Goal: Contribute content: Add original content to the website for others to see

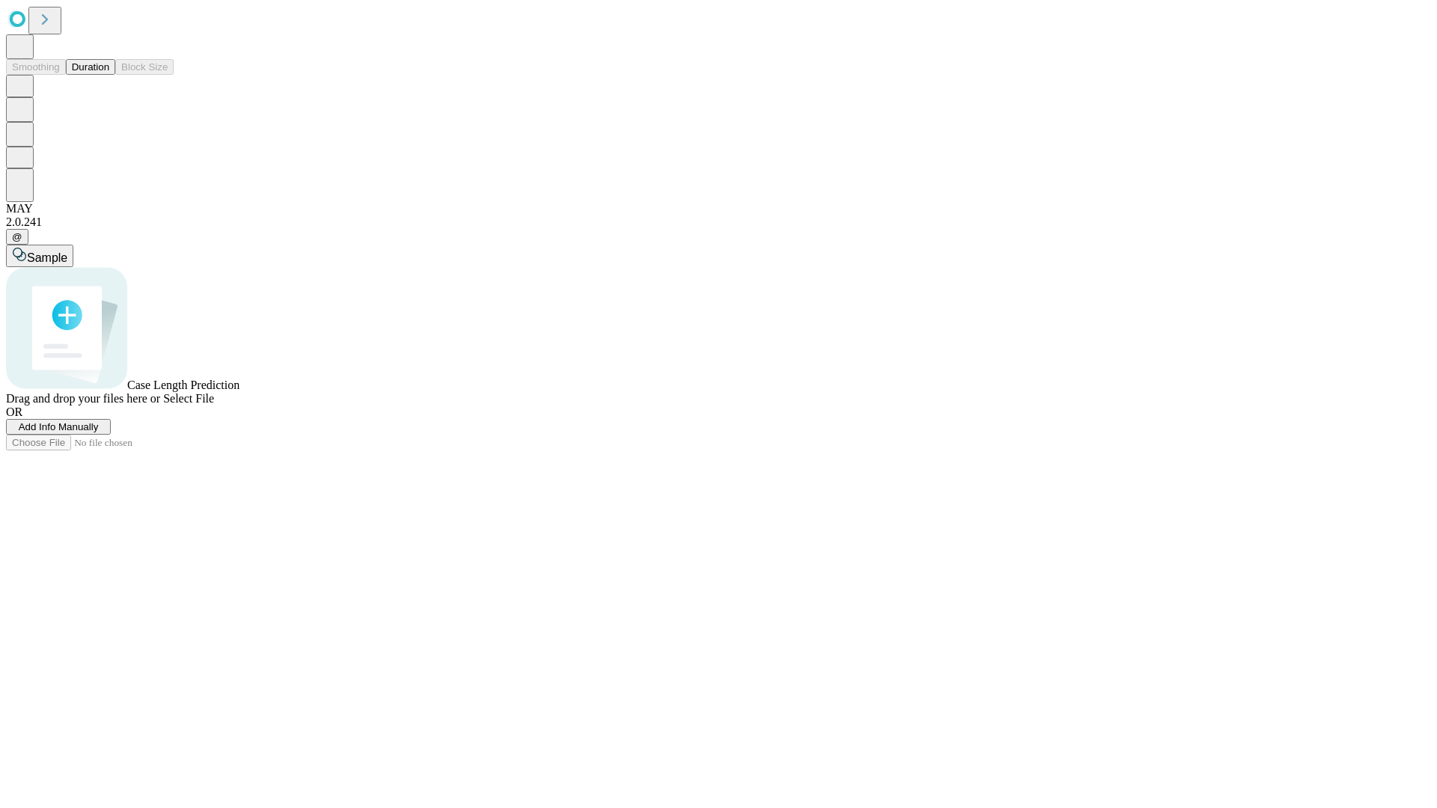
click at [99, 433] on span "Add Info Manually" at bounding box center [59, 426] width 80 height 11
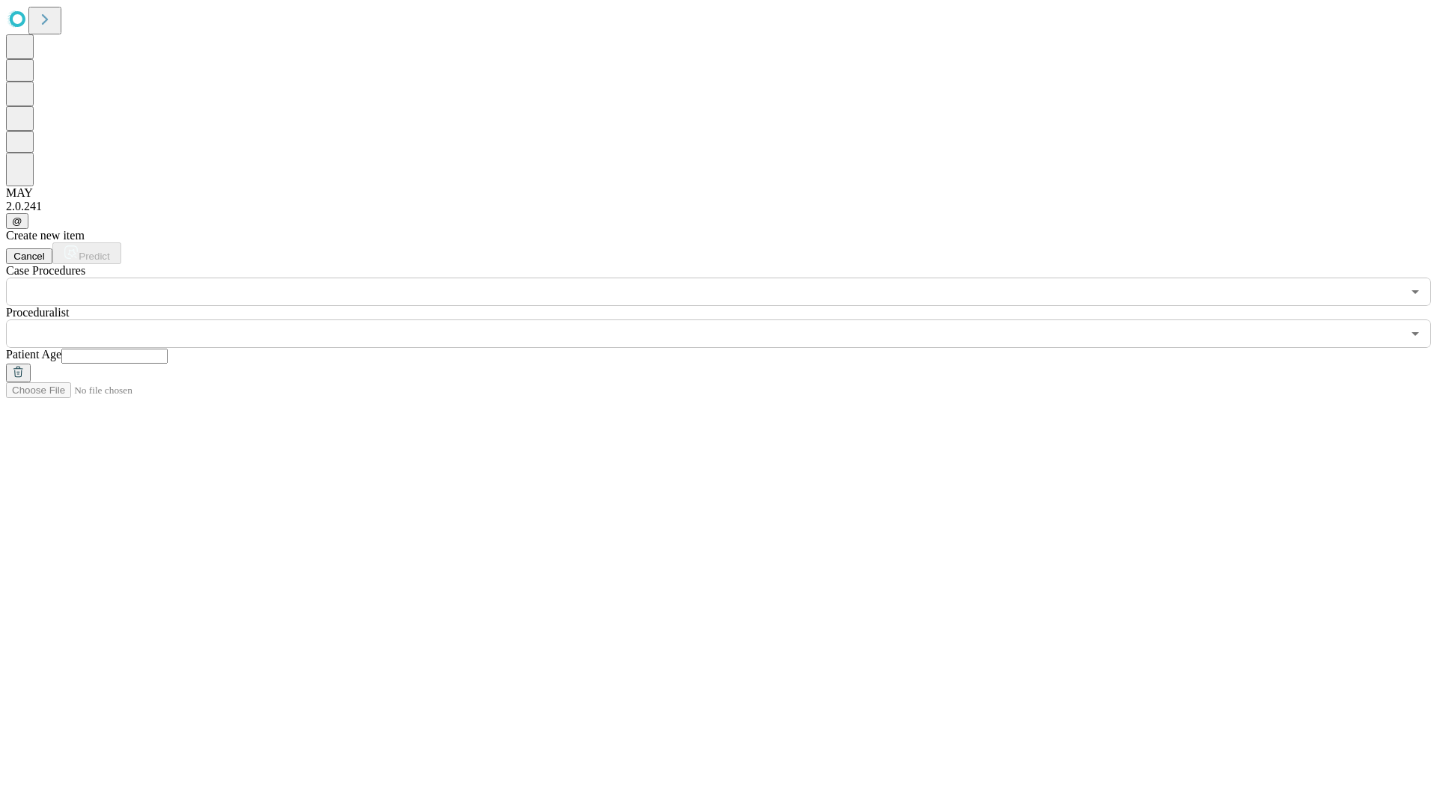
click at [168, 349] on input "text" at bounding box center [114, 356] width 106 height 15
type input "**"
click at [729, 320] on input "text" at bounding box center [704, 334] width 1396 height 28
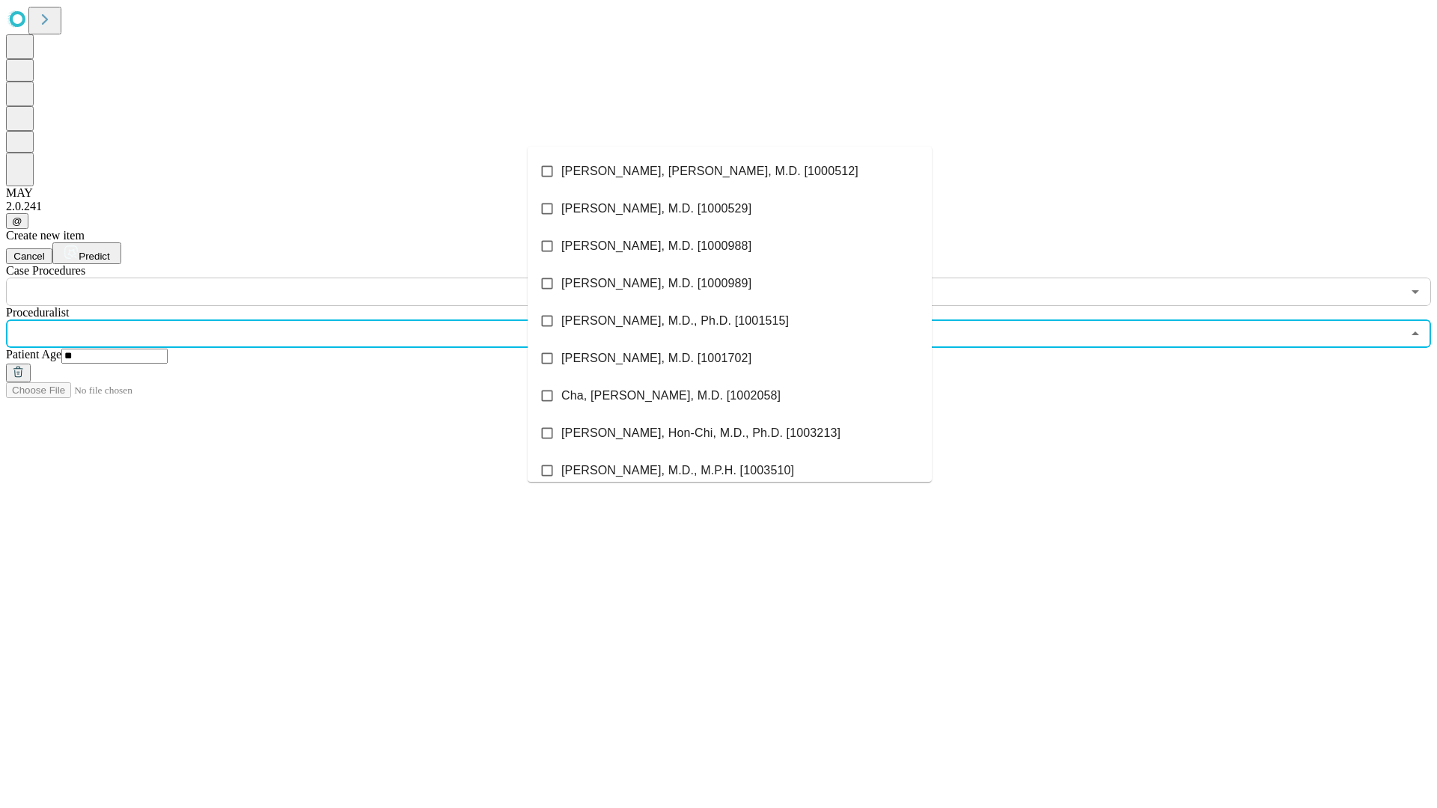
click at [730, 171] on li "[PERSON_NAME], [PERSON_NAME], M.D. [1000512]" at bounding box center [730, 171] width 404 height 37
click at [314, 278] on input "text" at bounding box center [704, 292] width 1396 height 28
